Goal: Task Accomplishment & Management: Manage account settings

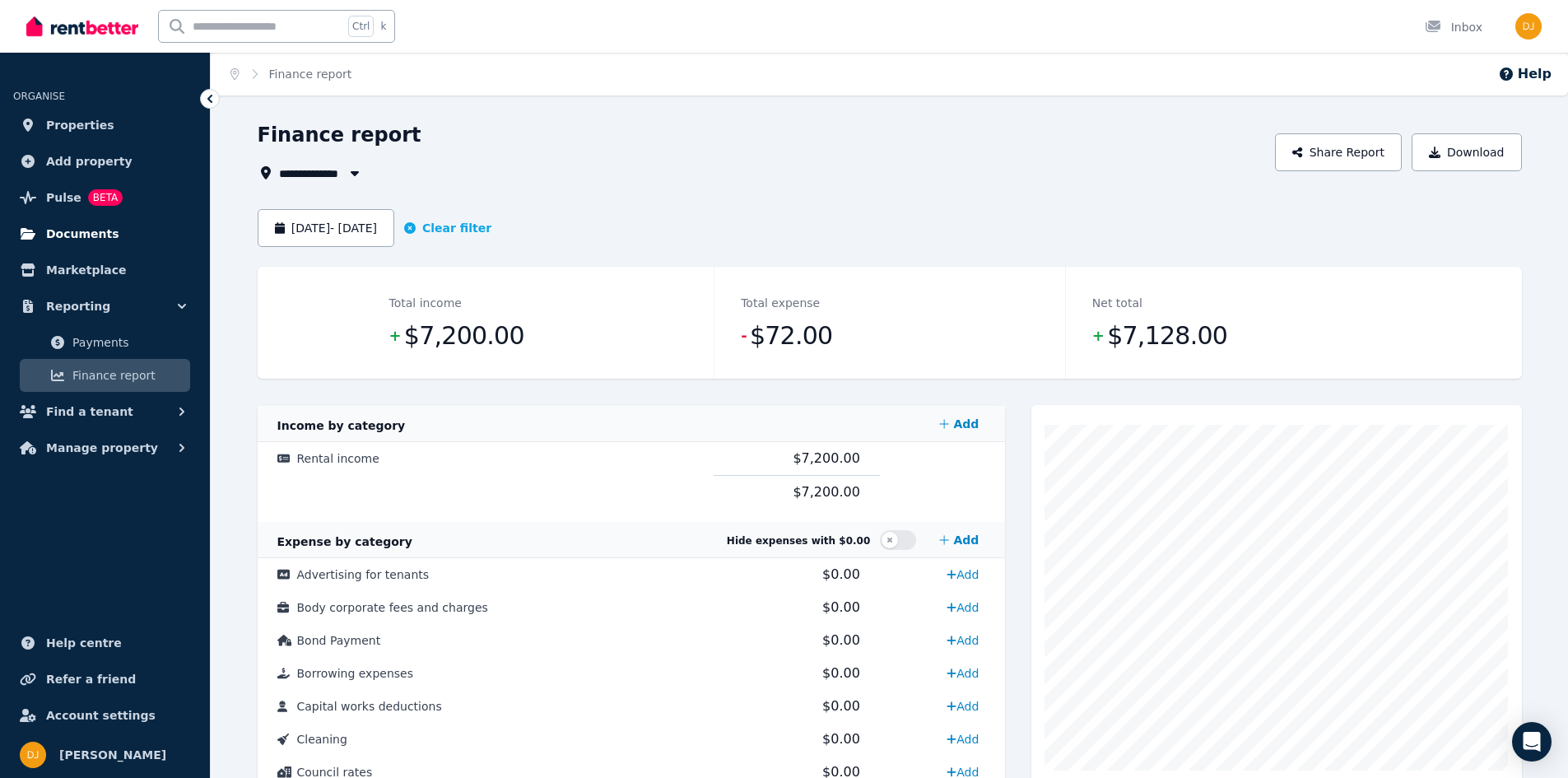
click at [79, 230] on span "Documents" at bounding box center [83, 234] width 73 height 20
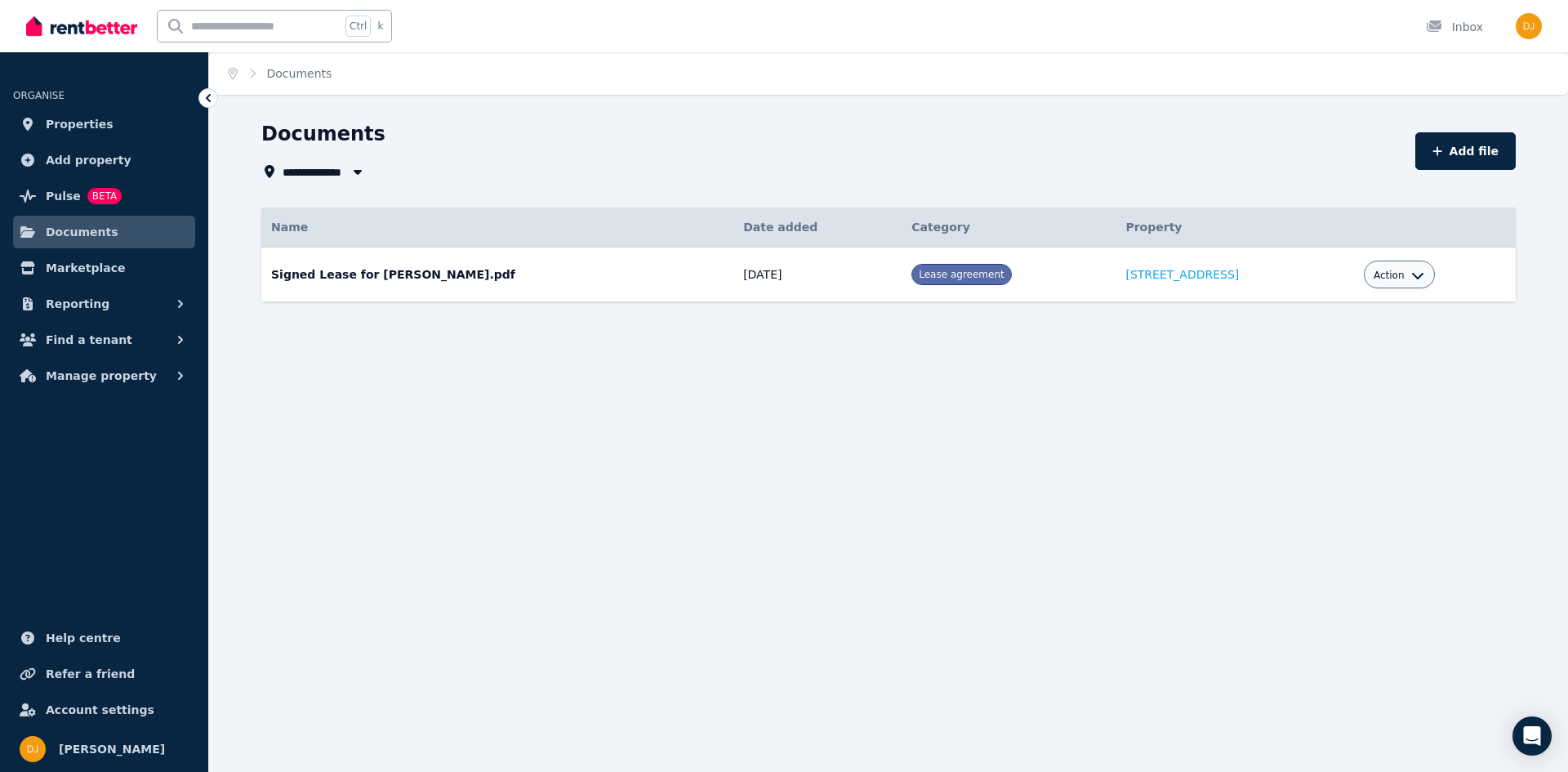
click at [1424, 274] on icon "button" at bounding box center [1418, 276] width 13 height 13
click at [1015, 458] on div "**********" at bounding box center [784, 386] width 1568 height 772
click at [80, 301] on span "Reporting" at bounding box center [77, 303] width 64 height 20
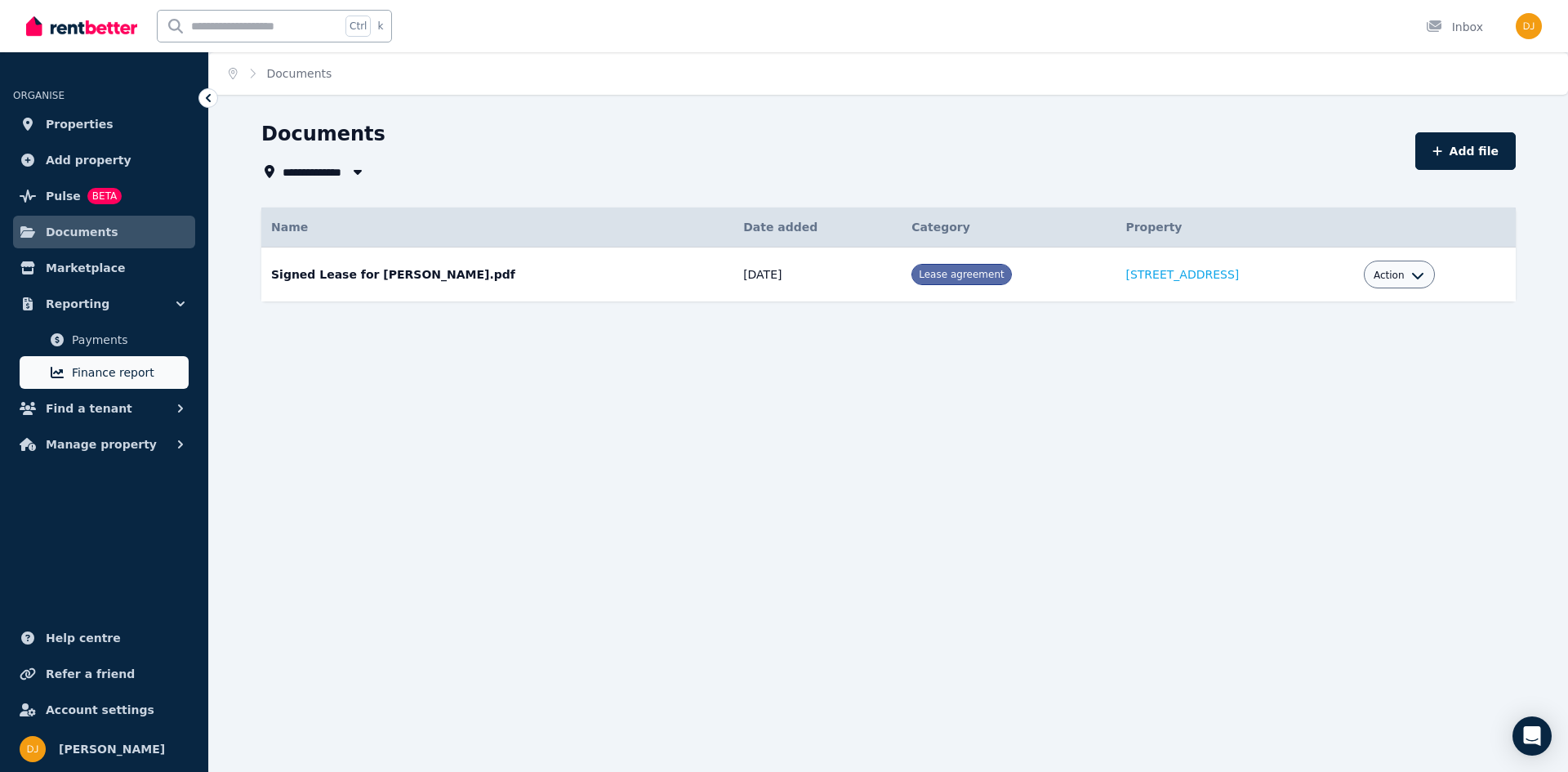
click at [105, 372] on span "Finance report" at bounding box center [127, 372] width 111 height 20
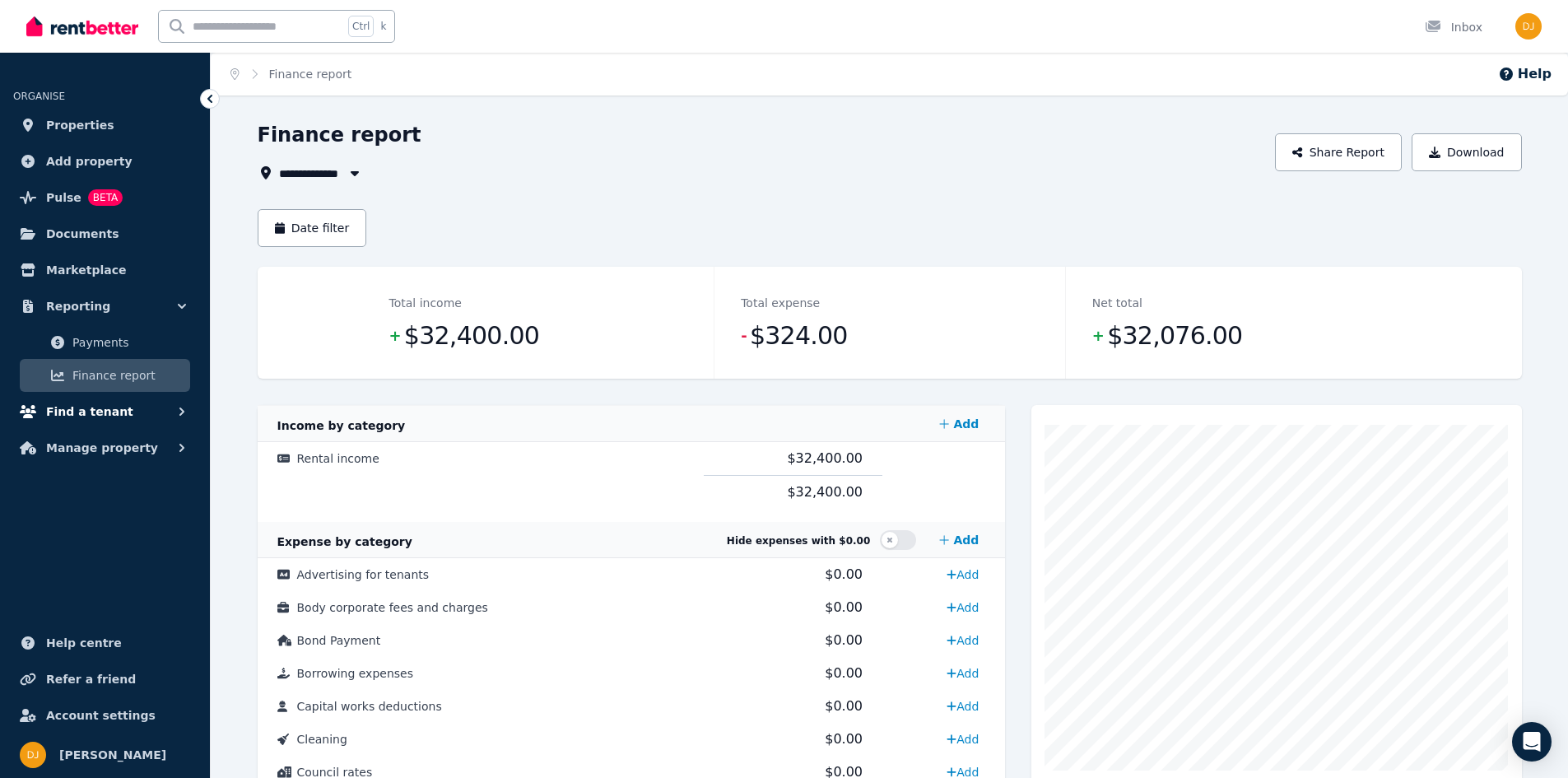
click at [102, 414] on span "Find a tenant" at bounding box center [89, 412] width 88 height 20
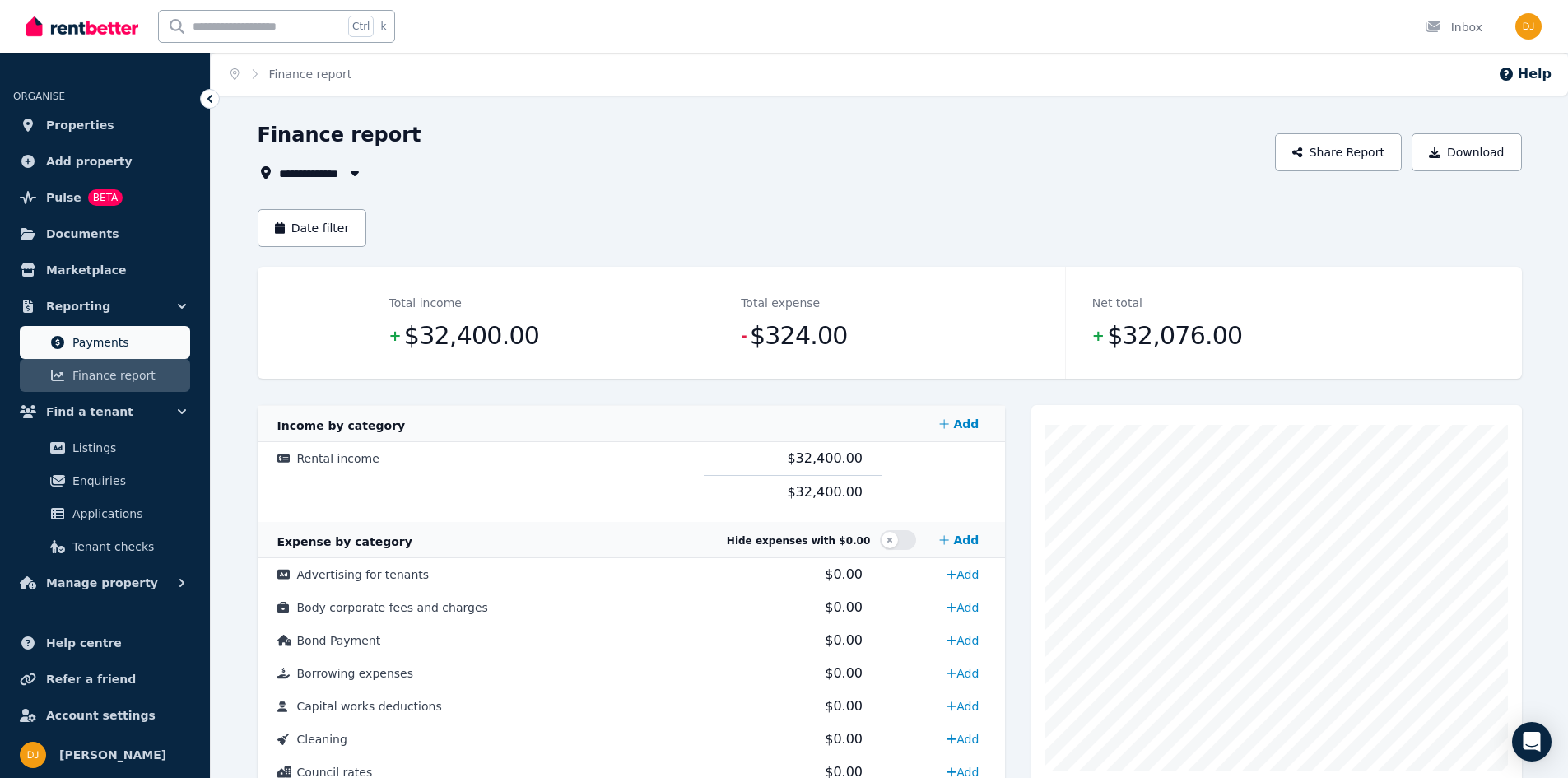
click at [93, 346] on span "Payments" at bounding box center [128, 342] width 112 height 20
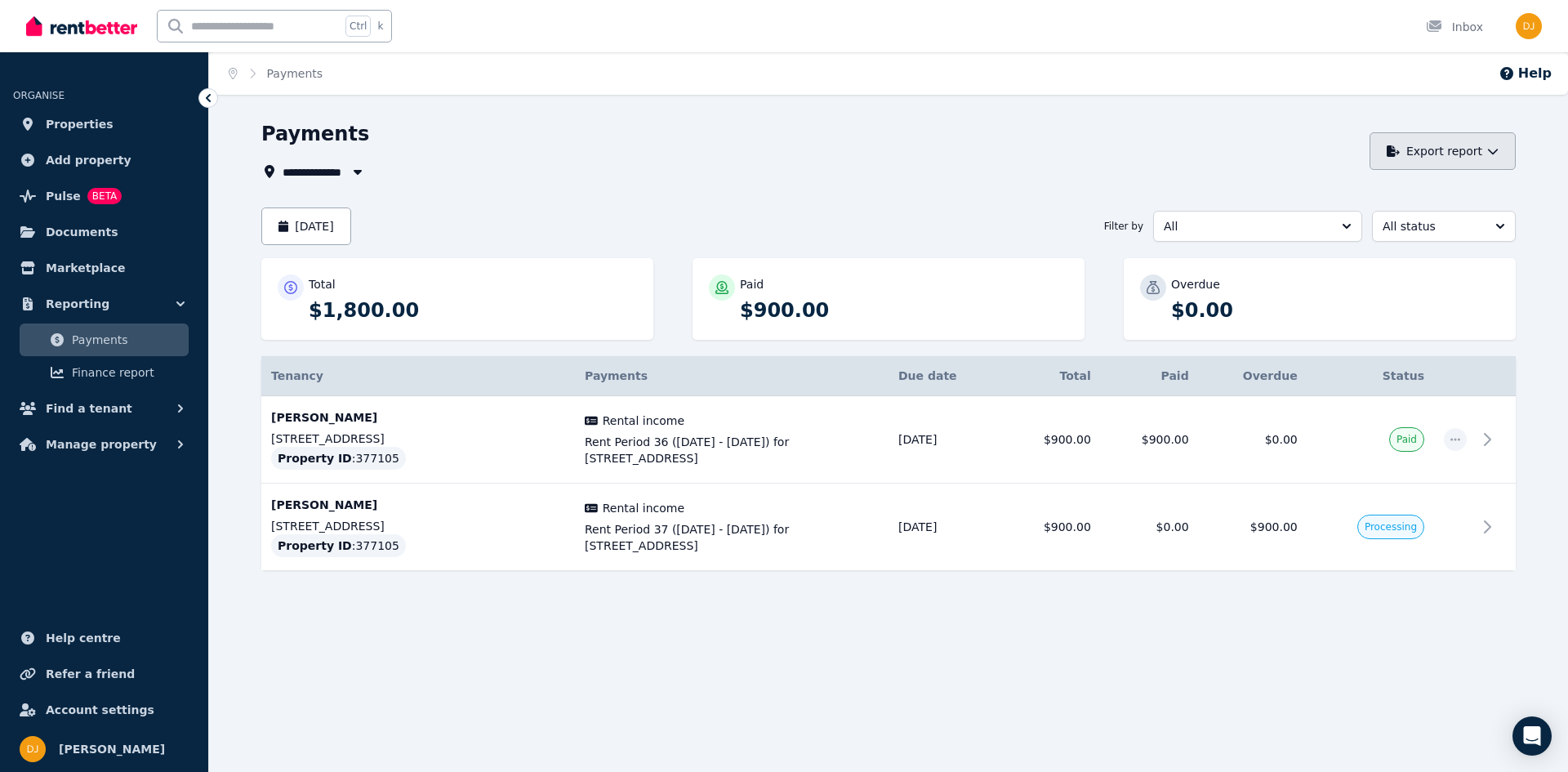
click at [1496, 152] on icon "button" at bounding box center [1493, 151] width 11 height 11
click at [1401, 196] on div "PDF" at bounding box center [1436, 194] width 138 height 16
click at [491, 431] on p "[STREET_ADDRESS]" at bounding box center [418, 438] width 294 height 16
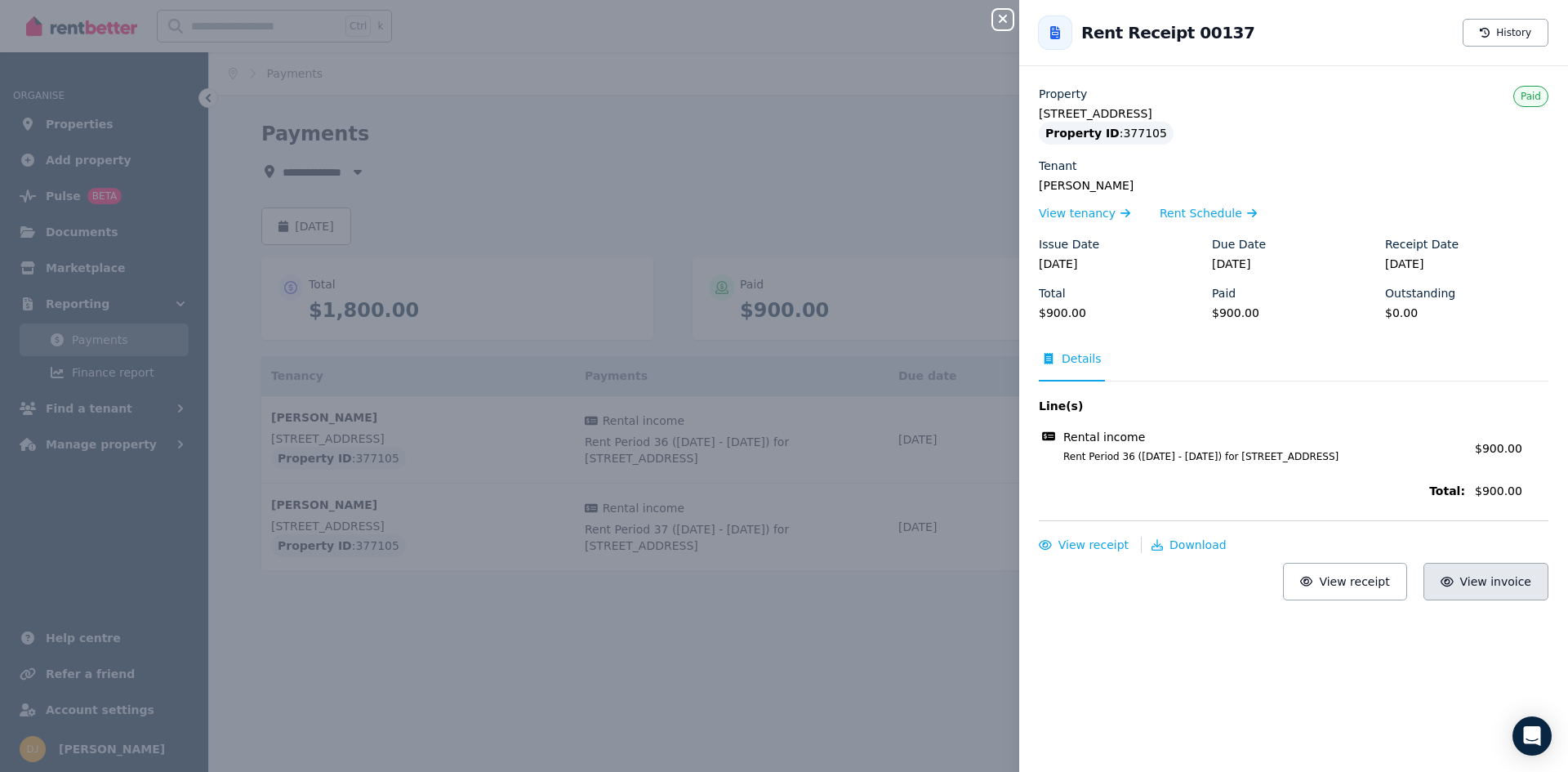
click at [1497, 588] on span "View invoice" at bounding box center [1495, 581] width 72 height 13
click at [1006, 24] on icon "button" at bounding box center [1003, 19] width 20 height 13
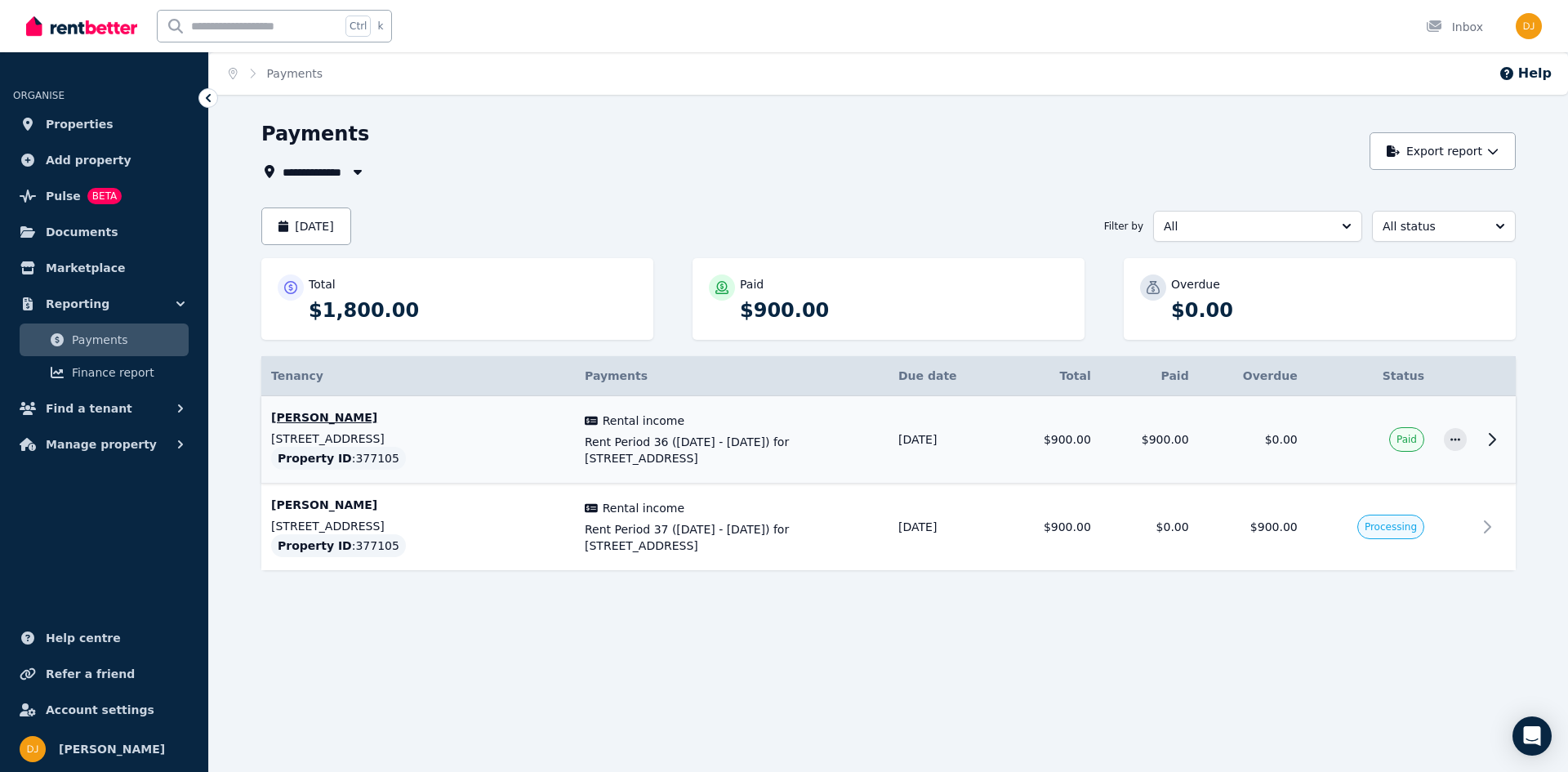
click at [348, 416] on p "[PERSON_NAME]" at bounding box center [418, 417] width 294 height 16
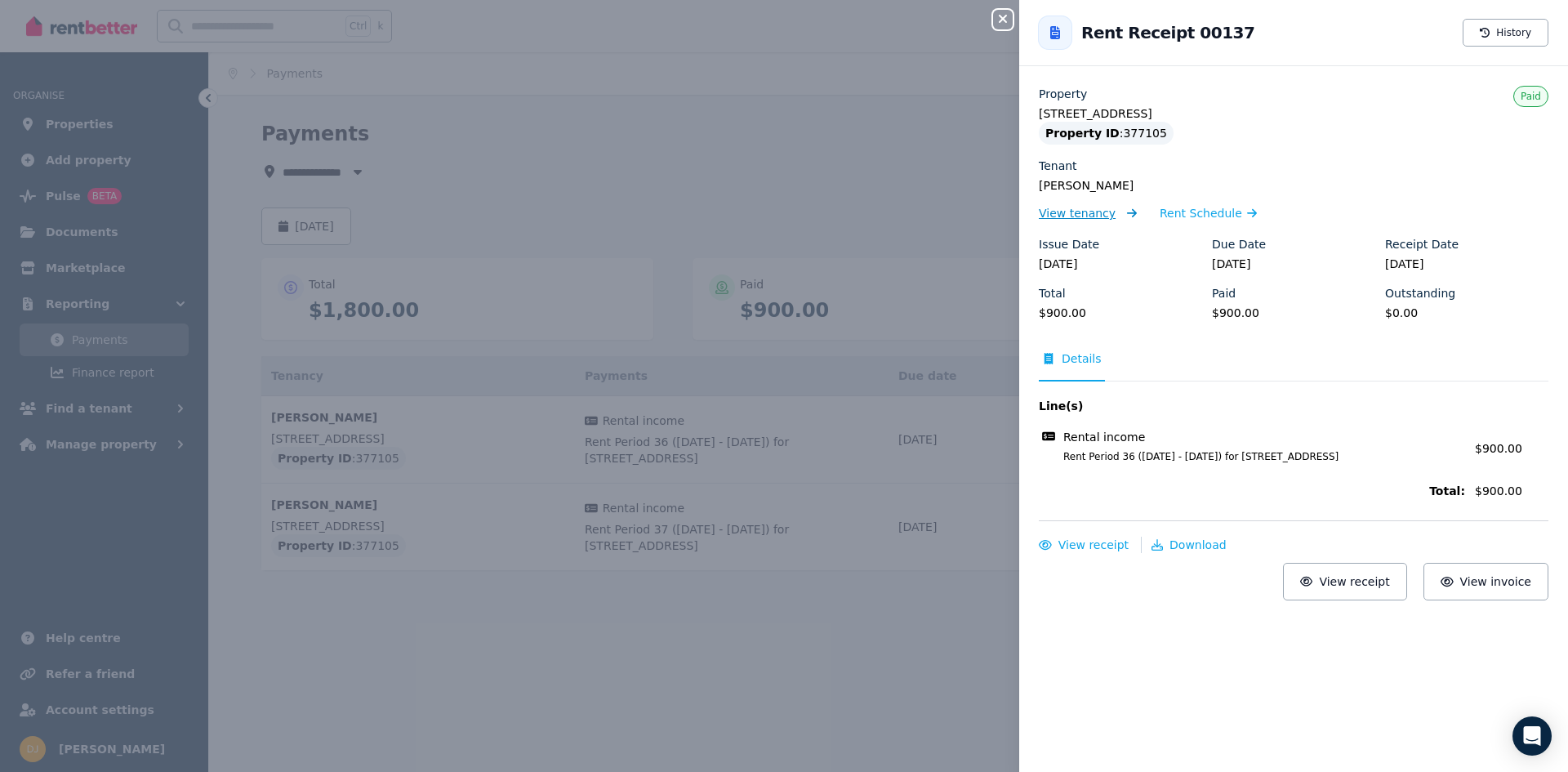
click at [1064, 217] on span "View tenancy" at bounding box center [1077, 213] width 76 height 16
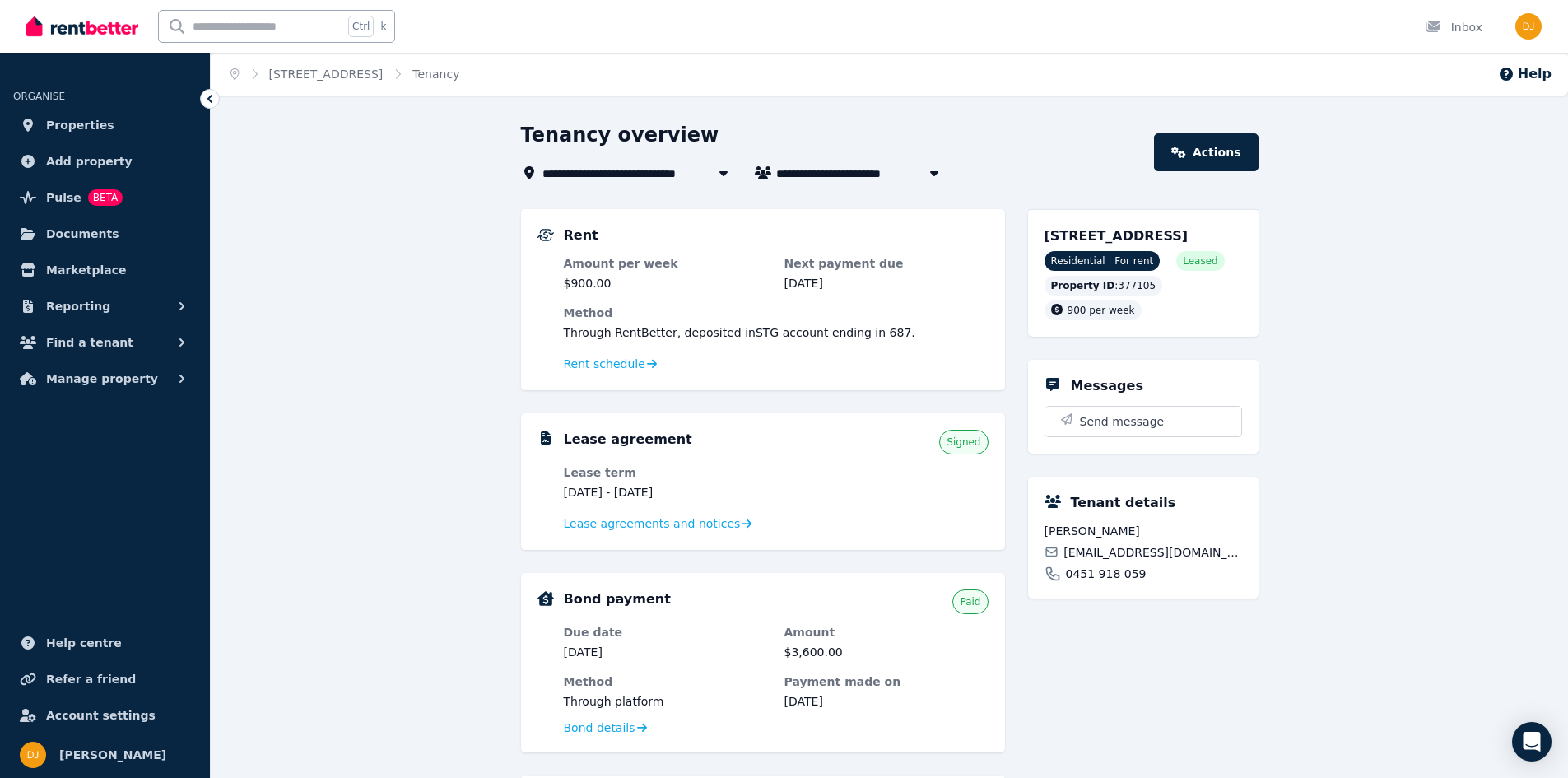
click at [213, 98] on icon at bounding box center [210, 98] width 16 height 16
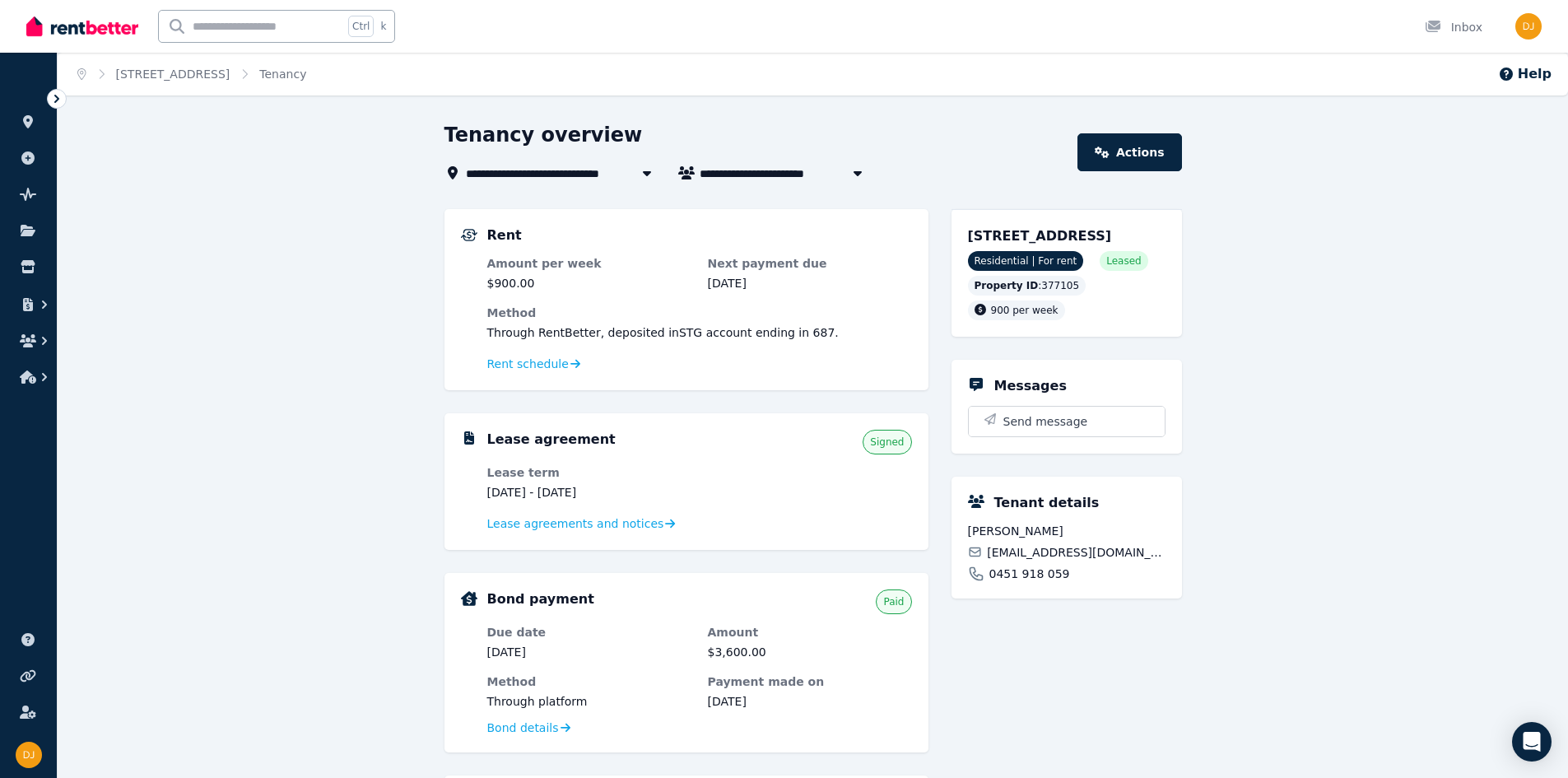
click at [54, 100] on icon at bounding box center [56, 98] width 16 height 16
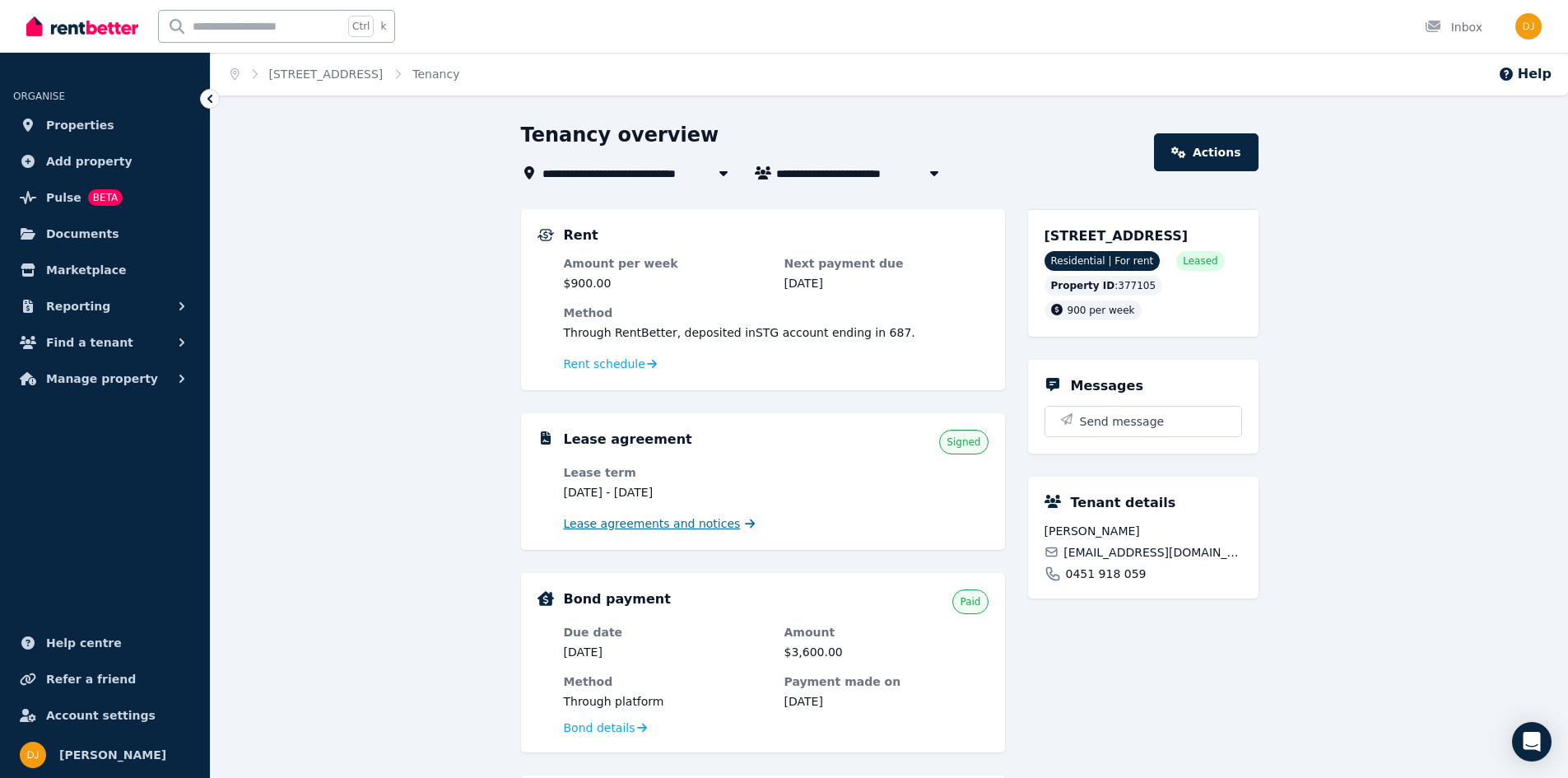
click at [622, 524] on span "Lease agreements and notices" at bounding box center [652, 523] width 177 height 16
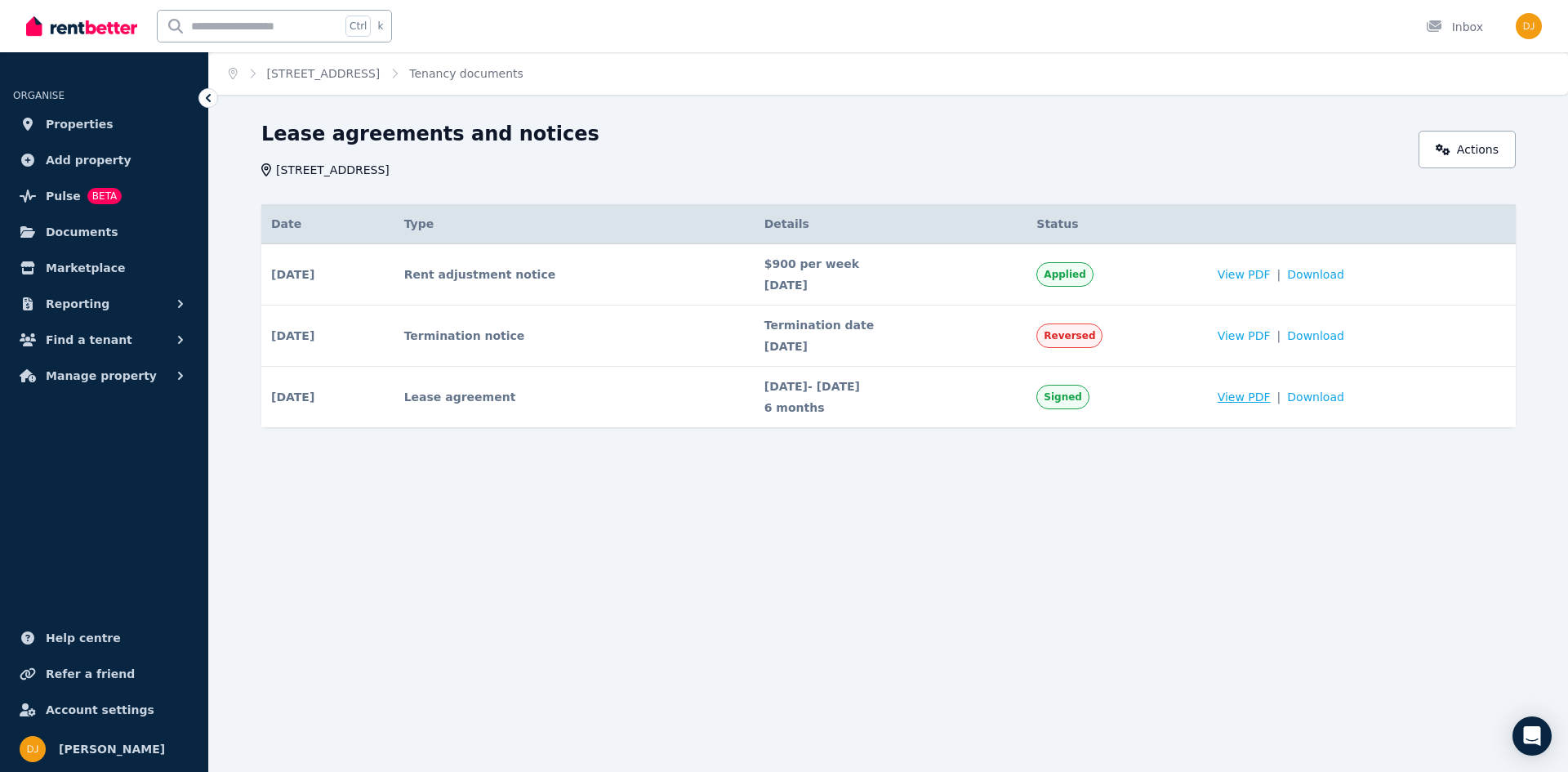
click at [1271, 396] on span "View PDF" at bounding box center [1244, 396] width 53 height 16
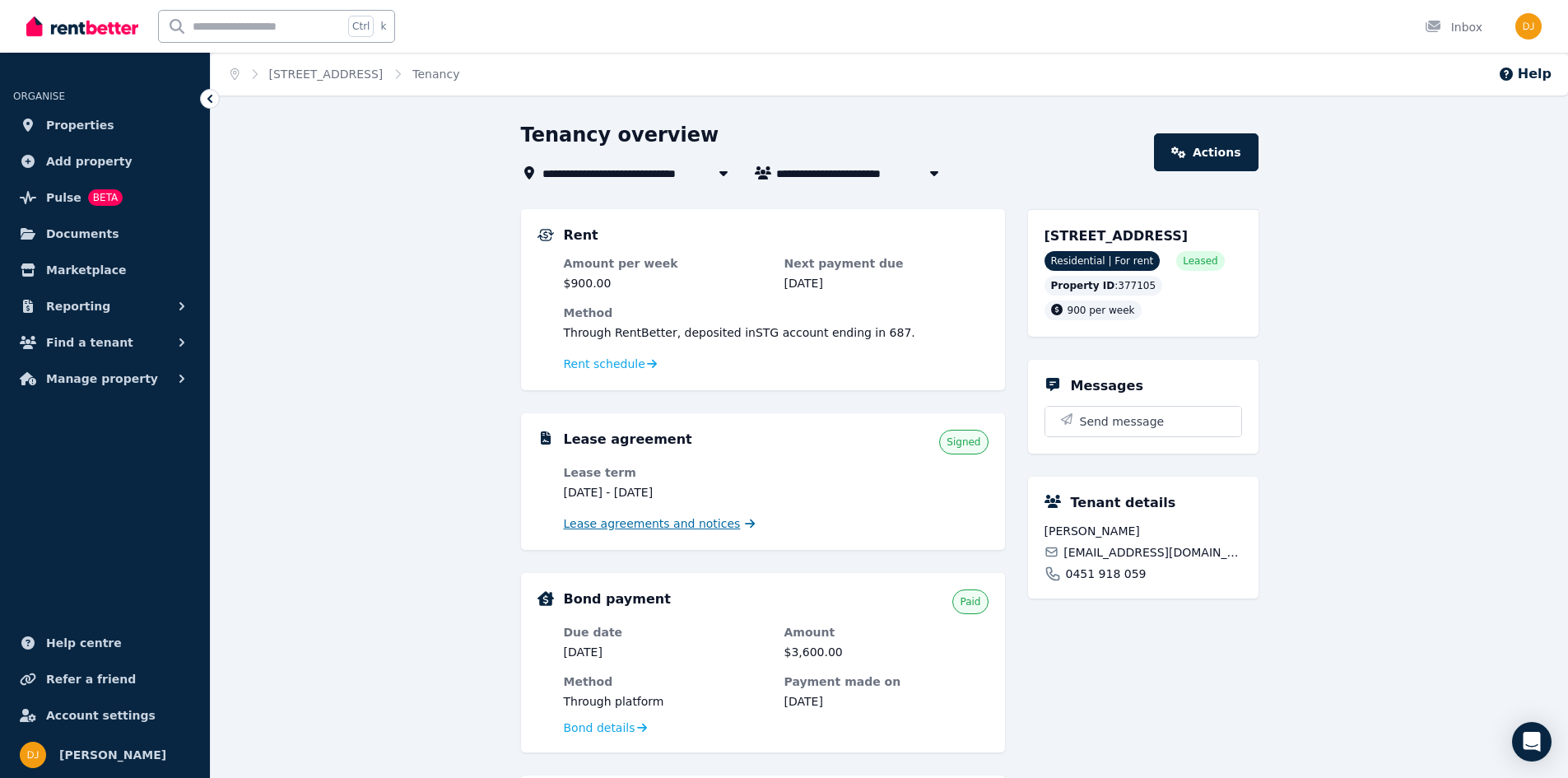
click at [611, 528] on span "Lease agreements and notices" at bounding box center [652, 523] width 177 height 16
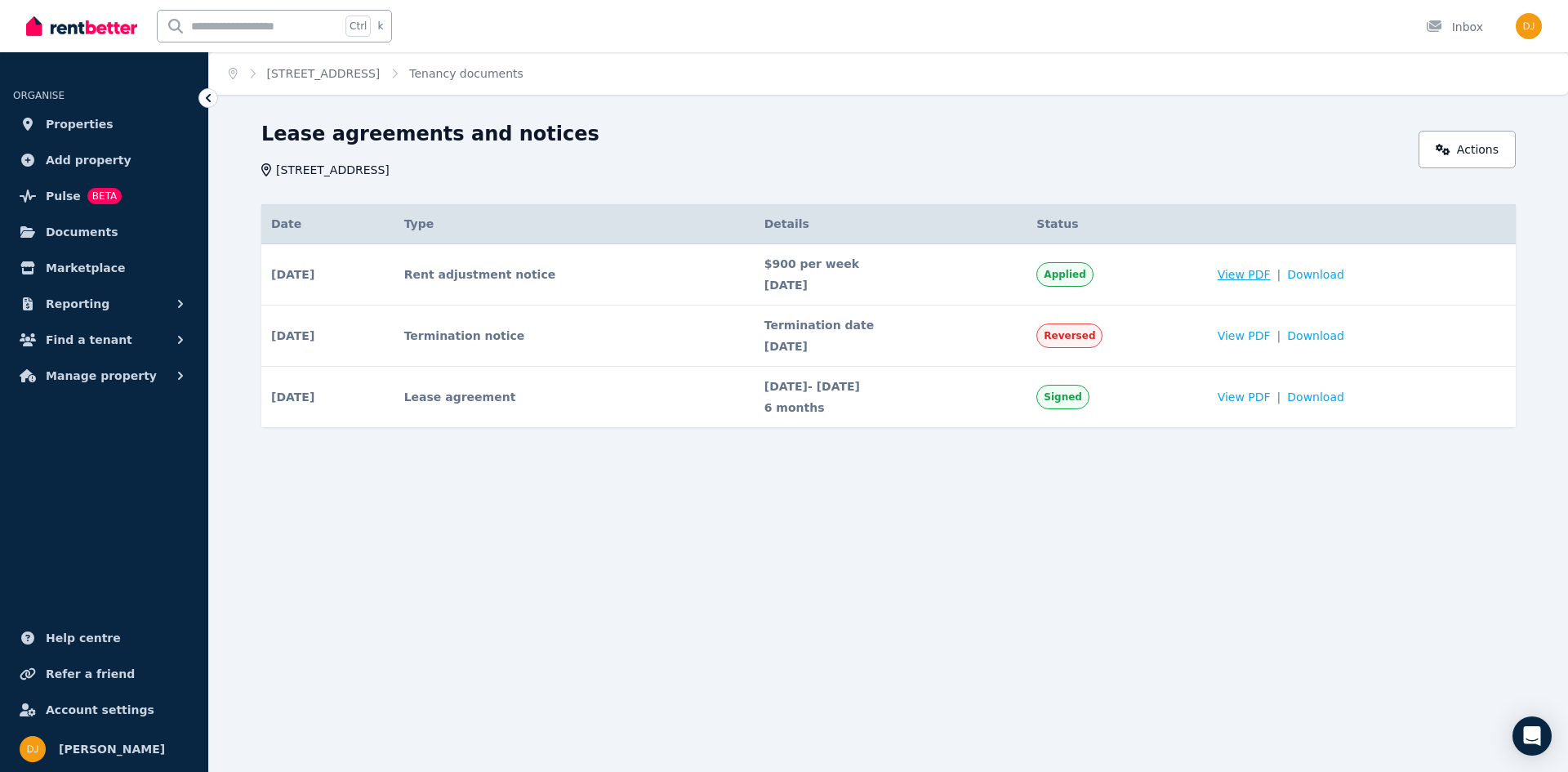
click at [1266, 272] on span "View PDF" at bounding box center [1244, 274] width 53 height 16
click at [490, 530] on div "Home [STREET_ADDRESS][GEOGRAPHIC_DATA] Tenancy documents Lease agreements and n…" at bounding box center [784, 386] width 1568 height 772
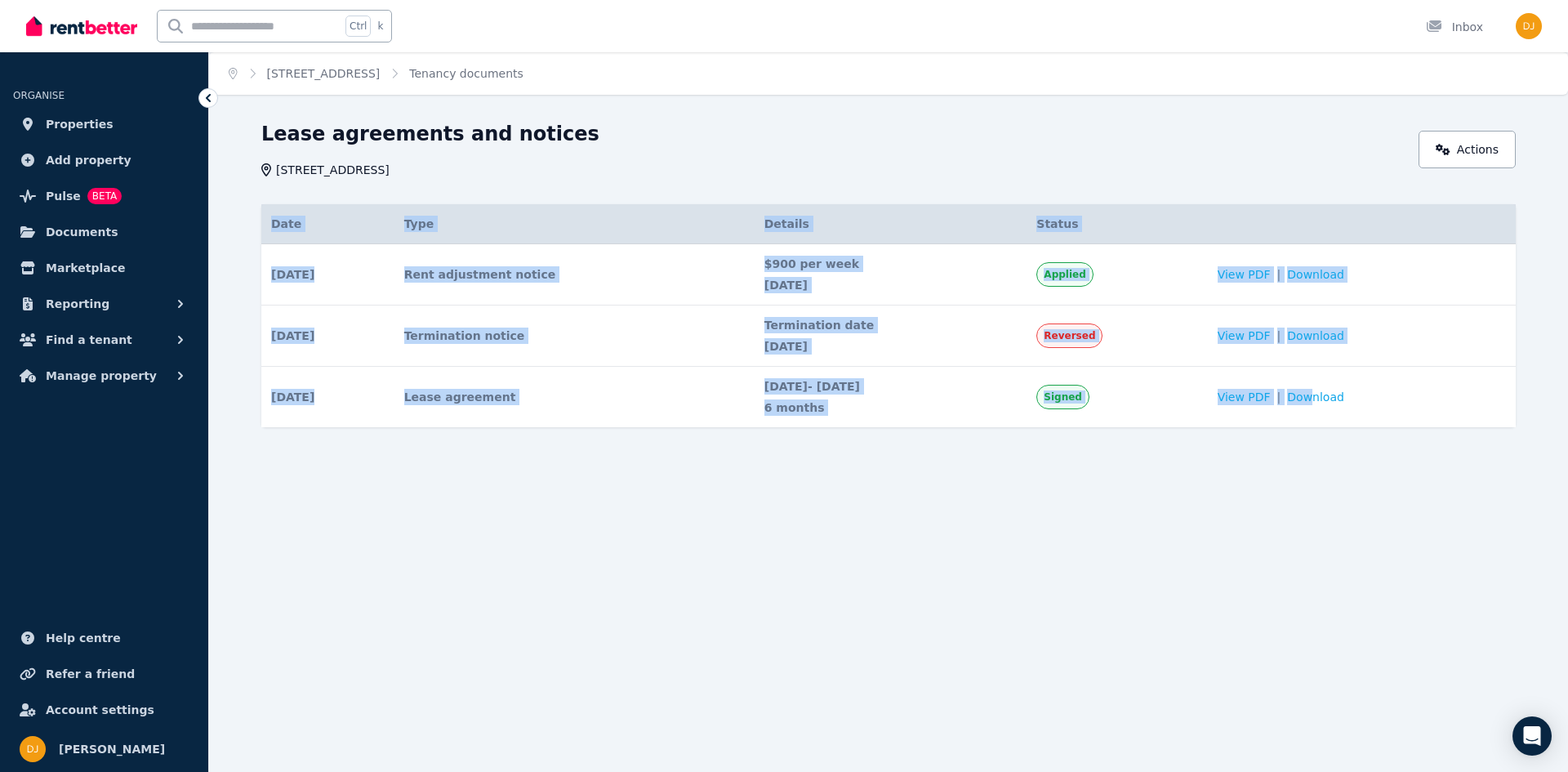
drag, startPoint x: 1328, startPoint y: 396, endPoint x: 866, endPoint y: 582, distance: 498.0
click at [874, 580] on div "Home [STREET_ADDRESS][GEOGRAPHIC_DATA] Tenancy documents Lease agreements and n…" at bounding box center [784, 386] width 1568 height 772
click at [859, 577] on div "Home [STREET_ADDRESS][GEOGRAPHIC_DATA] Tenancy documents Lease agreements and n…" at bounding box center [784, 386] width 1568 height 772
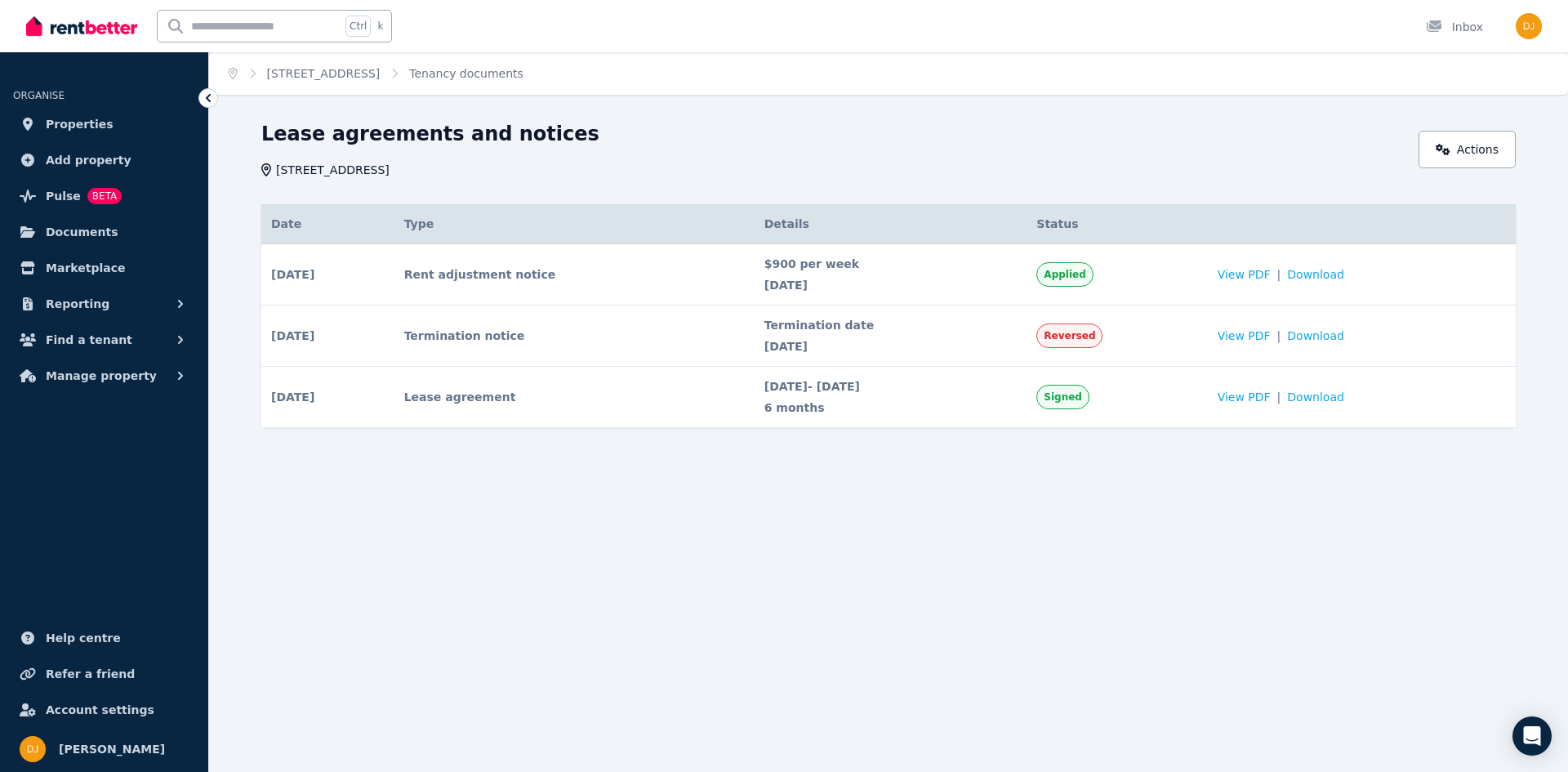
click at [981, 501] on div "Home [STREET_ADDRESS][GEOGRAPHIC_DATA] Tenancy documents Lease agreements and n…" at bounding box center [784, 386] width 1568 height 772
click at [1332, 396] on span "Download" at bounding box center [1316, 396] width 57 height 16
click at [89, 303] on span "Reporting" at bounding box center [77, 303] width 64 height 20
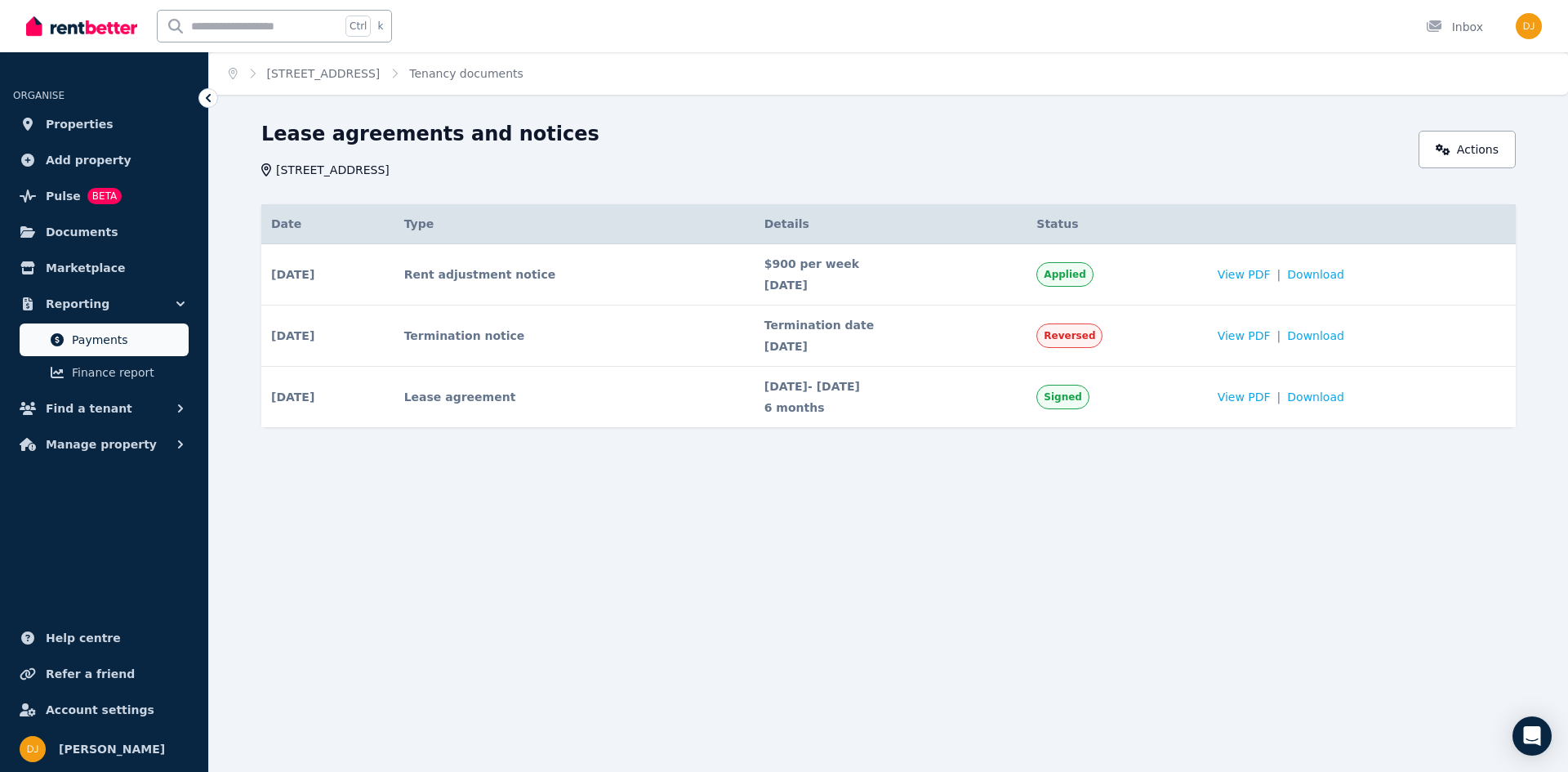
click at [95, 336] on span "Payments" at bounding box center [127, 340] width 111 height 20
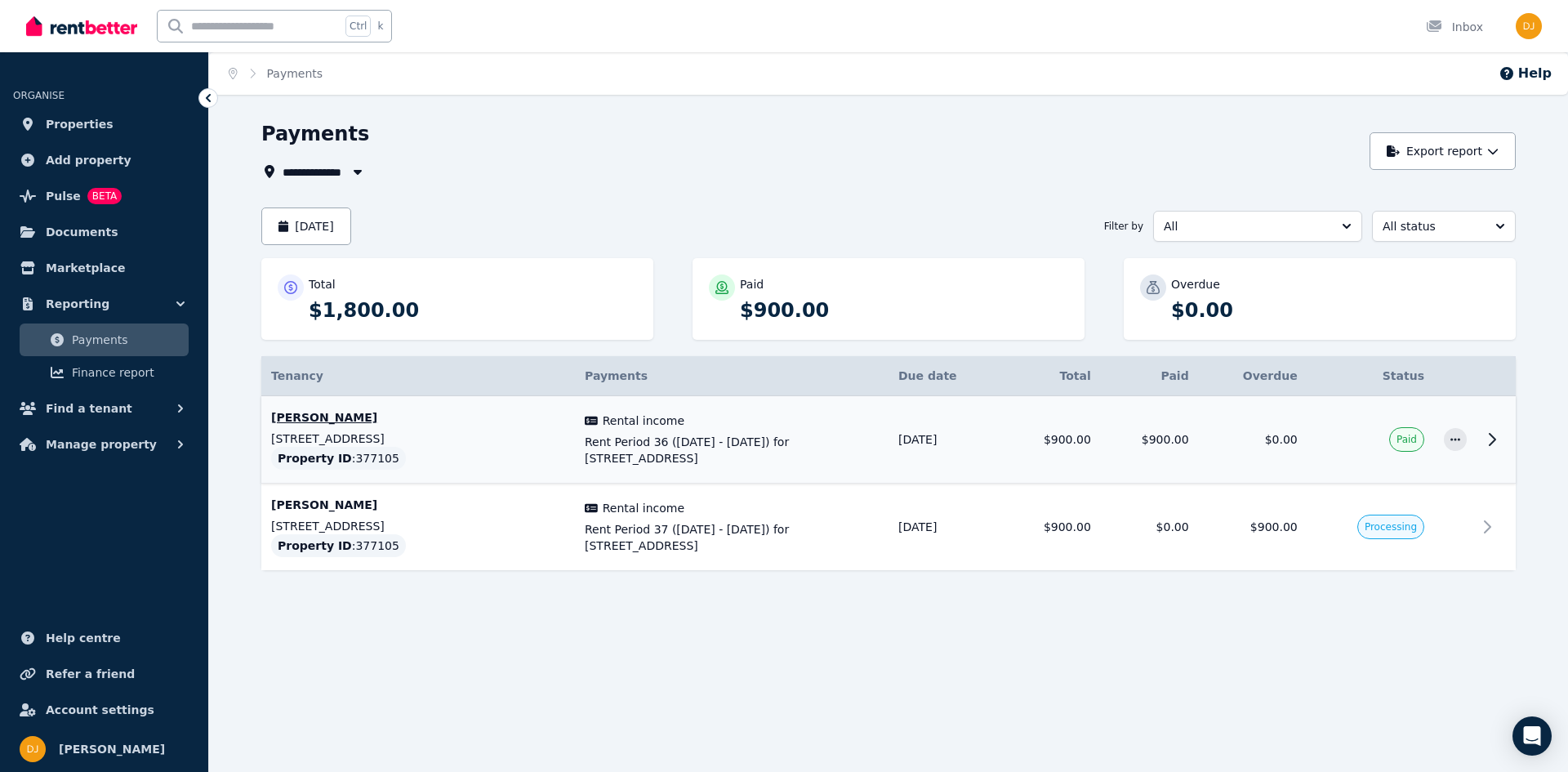
click at [1496, 435] on icon at bounding box center [1492, 439] width 20 height 20
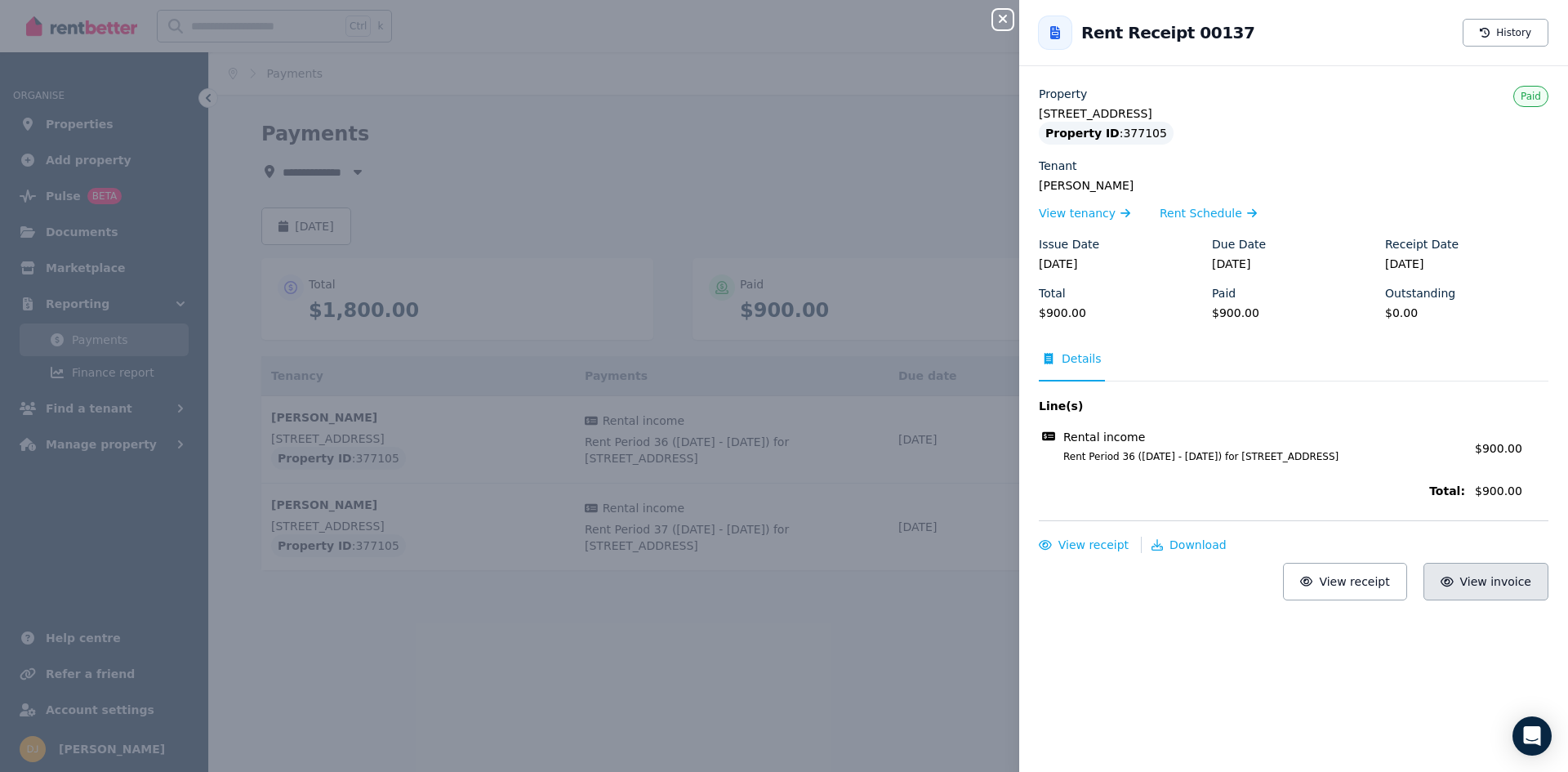
click at [1494, 576] on span "View invoice" at bounding box center [1495, 581] width 72 height 13
click at [1198, 548] on span "Download" at bounding box center [1198, 545] width 57 height 13
click at [1084, 541] on span "View receipt" at bounding box center [1094, 545] width 71 height 13
